Goal: Information Seeking & Learning: Learn about a topic

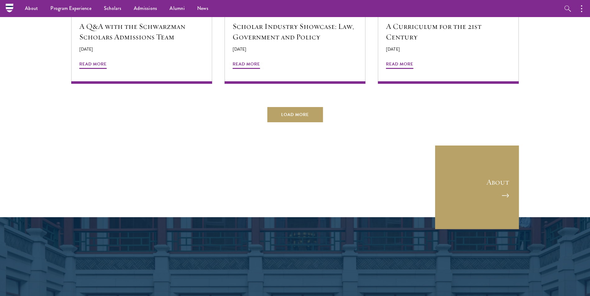
scroll to position [1243, 0]
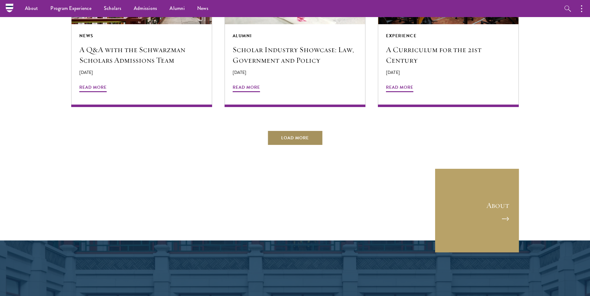
click at [298, 131] on button "Load More" at bounding box center [295, 138] width 56 height 15
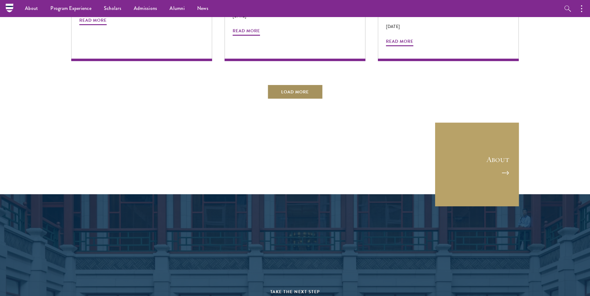
scroll to position [1647, 0]
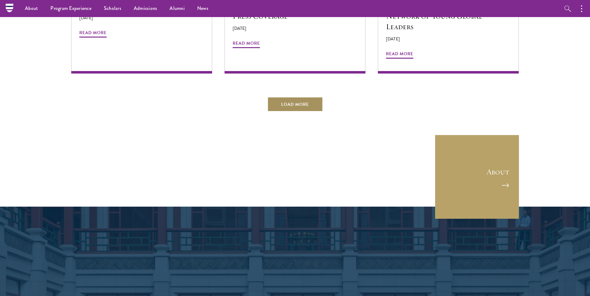
click at [286, 97] on button "Load More" at bounding box center [295, 104] width 56 height 15
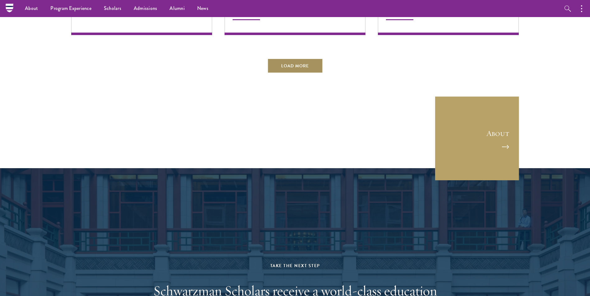
scroll to position [2020, 0]
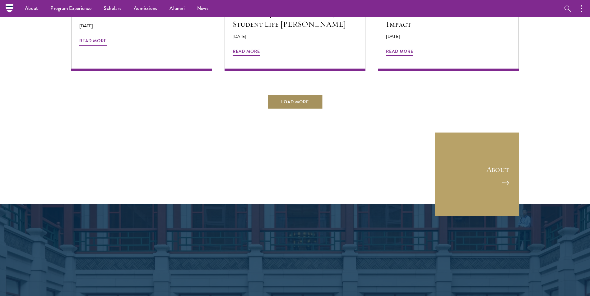
click at [296, 94] on button "Load More" at bounding box center [295, 101] width 56 height 15
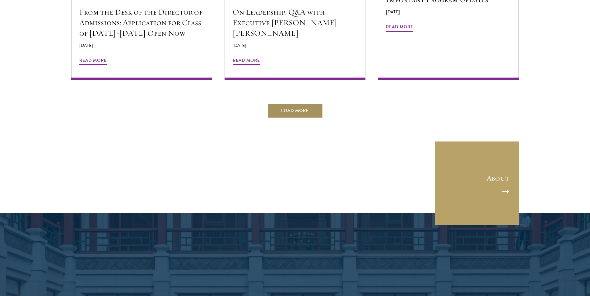
scroll to position [2393, 0]
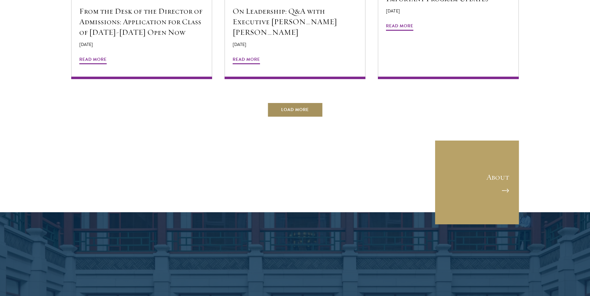
click at [304, 103] on button "Load More" at bounding box center [295, 110] width 56 height 15
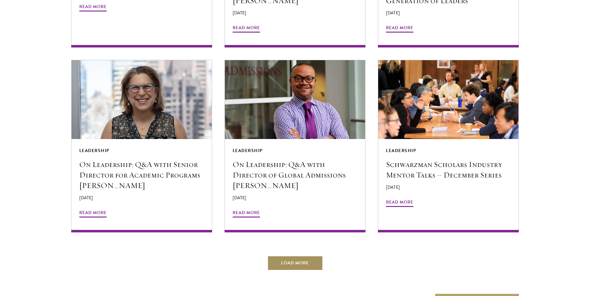
scroll to position [2611, 0]
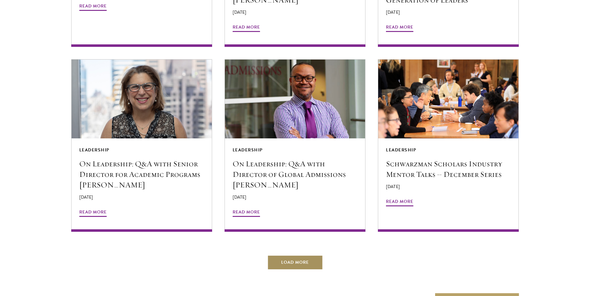
click at [308, 255] on button "Load More" at bounding box center [295, 262] width 56 height 15
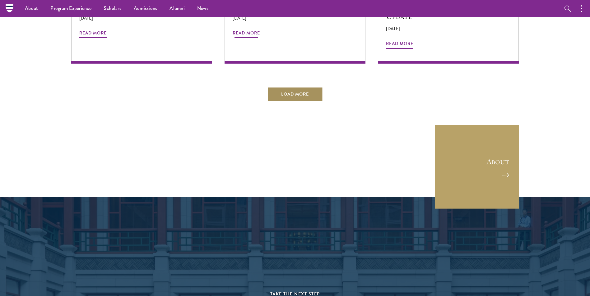
scroll to position [3077, 0]
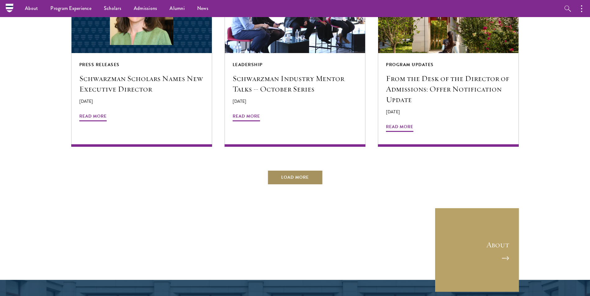
click at [282, 170] on button "Load More" at bounding box center [295, 177] width 56 height 15
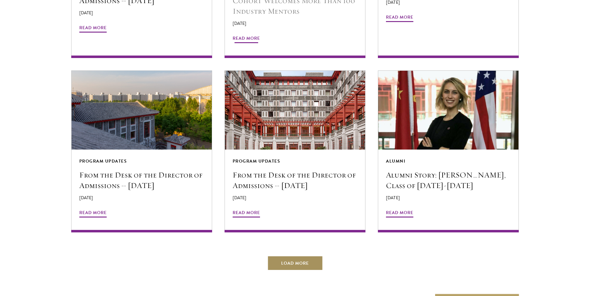
scroll to position [3356, 0]
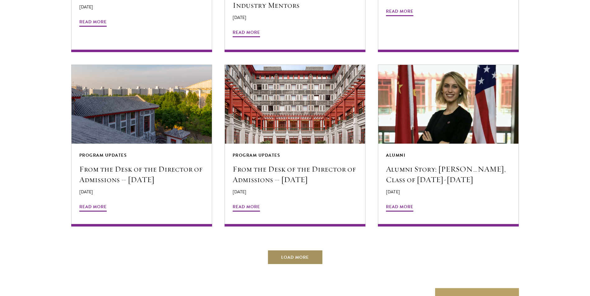
click at [298, 250] on button "Load More" at bounding box center [295, 257] width 56 height 15
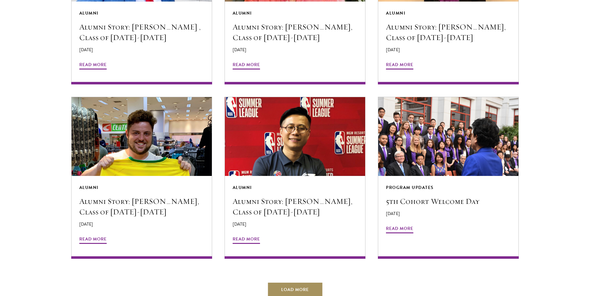
scroll to position [3698, 0]
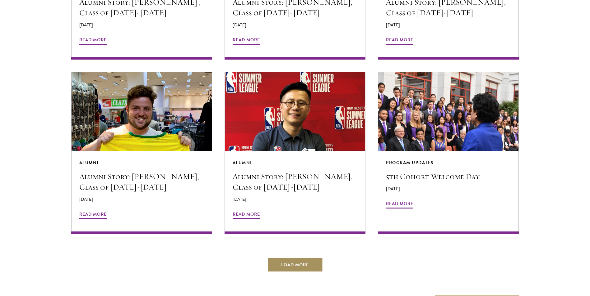
click at [298, 258] on button "Load More" at bounding box center [295, 265] width 56 height 15
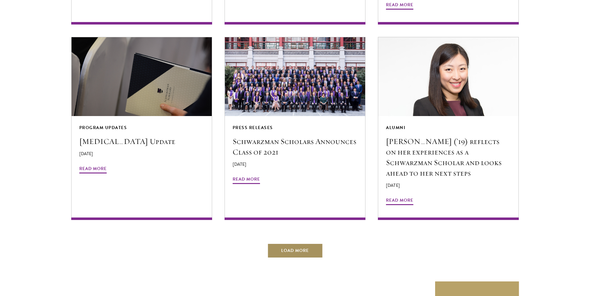
scroll to position [4102, 0]
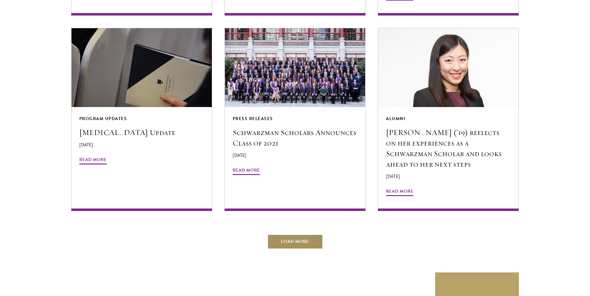
click at [292, 235] on button "Load More" at bounding box center [295, 242] width 56 height 15
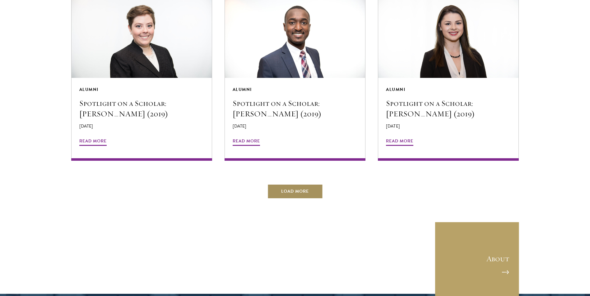
scroll to position [4506, 0]
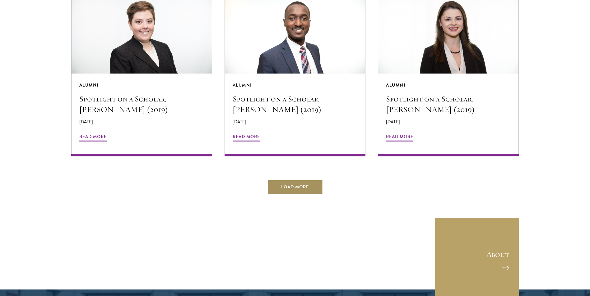
click at [288, 180] on button "Load More" at bounding box center [295, 187] width 56 height 15
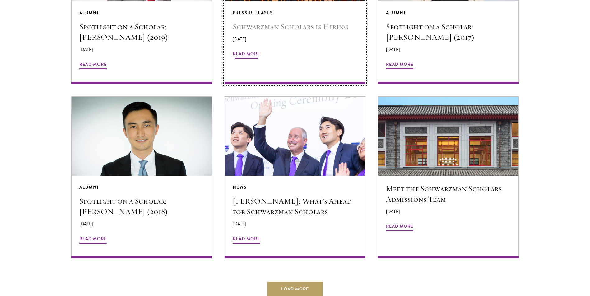
scroll to position [4755, 0]
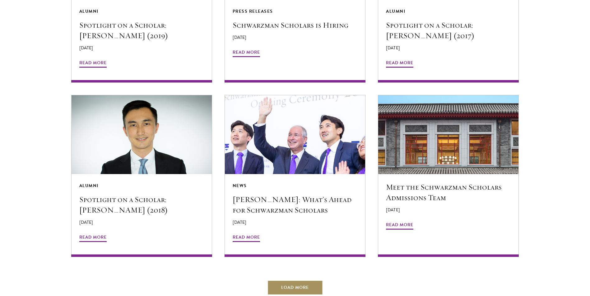
click at [303, 281] on button "Load More" at bounding box center [295, 288] width 56 height 15
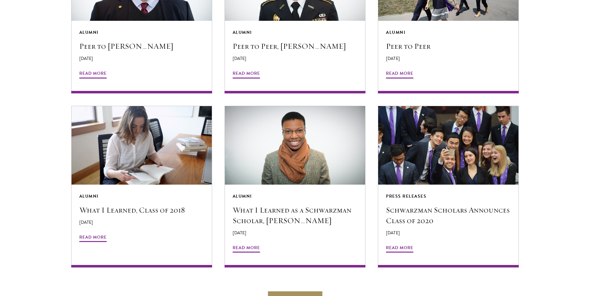
scroll to position [5097, 0]
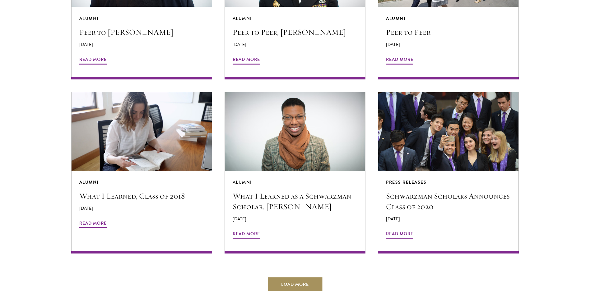
click at [291, 277] on button "Load More" at bounding box center [295, 284] width 56 height 15
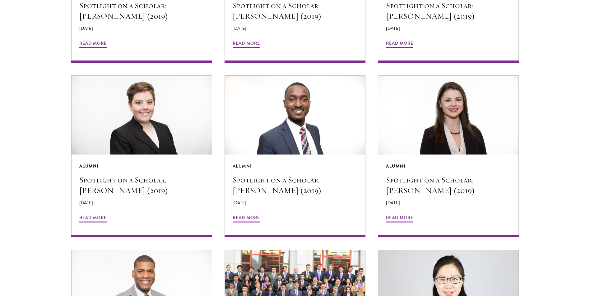
scroll to position [4456, 0]
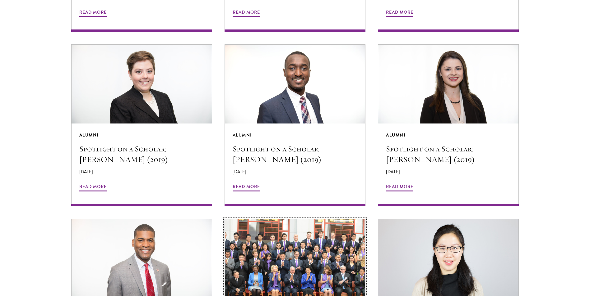
drag, startPoint x: 333, startPoint y: 214, endPoint x: 273, endPoint y: 234, distance: 64.1
click at [273, 234] on img at bounding box center [294, 259] width 149 height 84
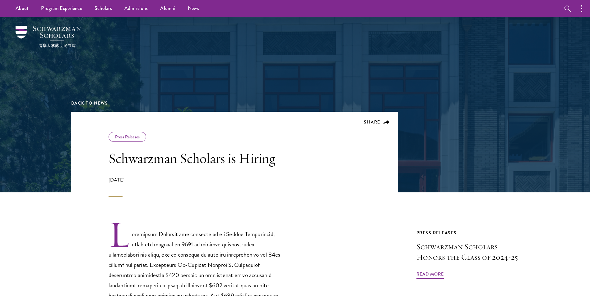
drag, startPoint x: 222, startPoint y: 195, endPoint x: 191, endPoint y: 208, distance: 33.1
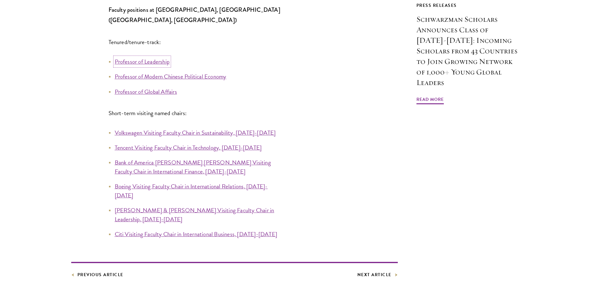
scroll to position [559, 0]
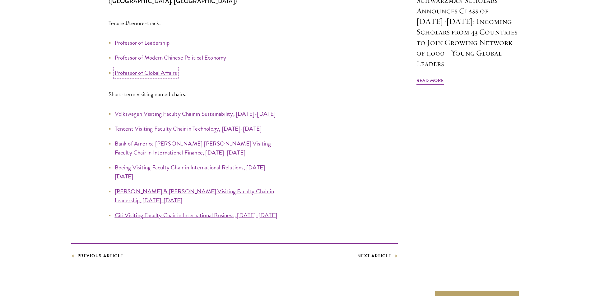
click at [166, 68] on link "Professor of Global Affairs" at bounding box center [146, 72] width 62 height 9
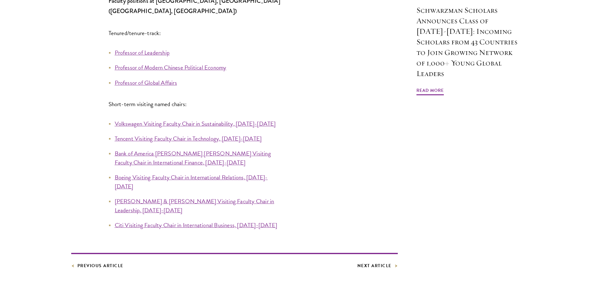
scroll to position [559, 0]
